Goal: Information Seeking & Learning: Find specific page/section

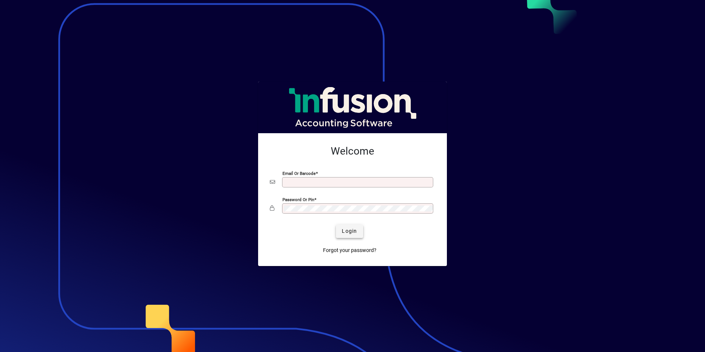
type input "**********"
click at [348, 233] on span "Login" at bounding box center [349, 231] width 15 height 8
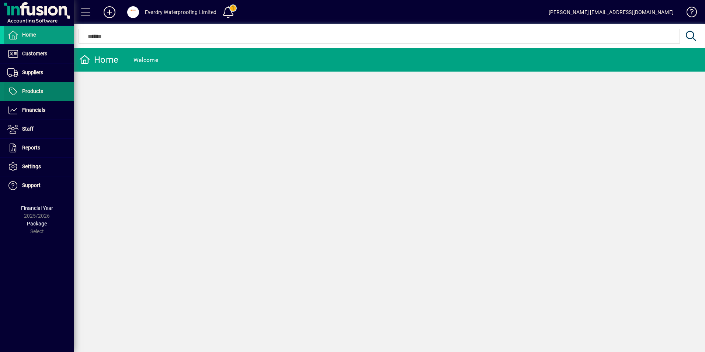
click at [28, 94] on span "Products" at bounding box center [32, 91] width 21 height 6
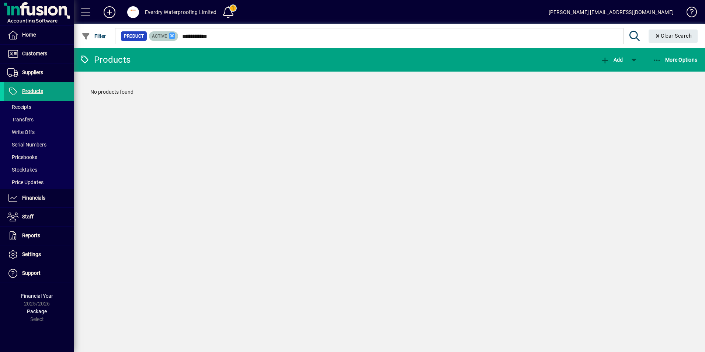
click at [170, 34] on icon at bounding box center [172, 35] width 7 height 7
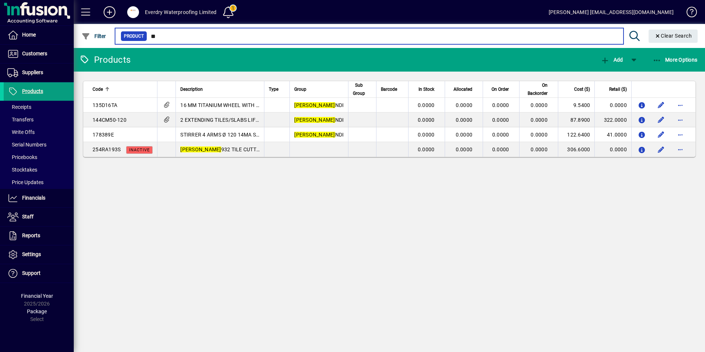
type input "*"
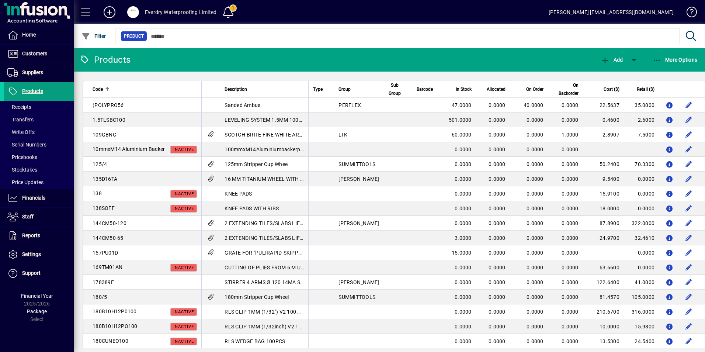
click at [159, 15] on div "Everdry Waterproofing Limited" at bounding box center [181, 12] width 72 height 12
click at [140, 13] on span at bounding box center [133, 12] width 24 height 18
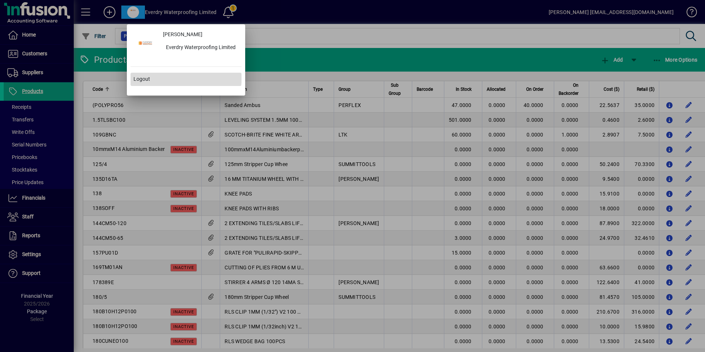
click at [159, 75] on span at bounding box center [186, 79] width 111 height 18
